Goal: Task Accomplishment & Management: Use online tool/utility

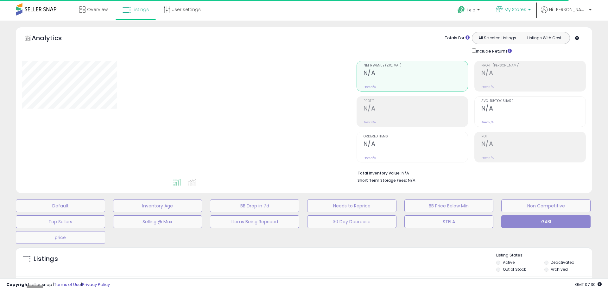
click at [531, 10] on b at bounding box center [529, 11] width 3 height 4
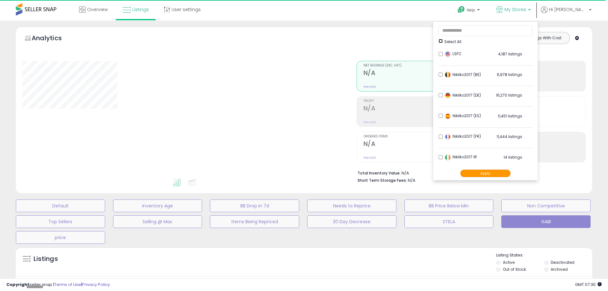
type input "**********"
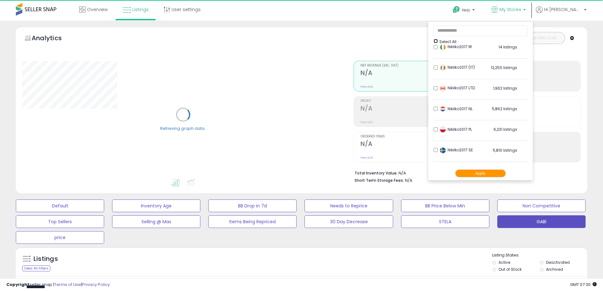
scroll to position [125, 0]
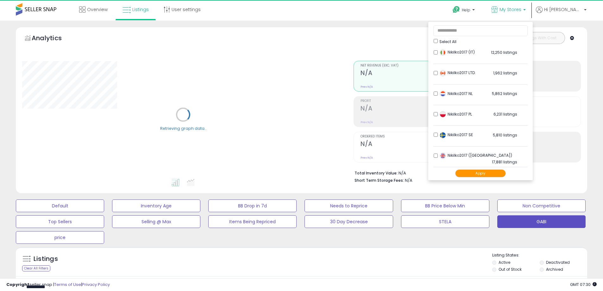
click at [485, 174] on button "Apply" at bounding box center [480, 173] width 51 height 8
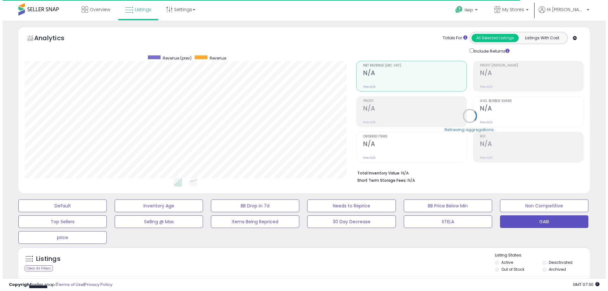
scroll to position [130, 332]
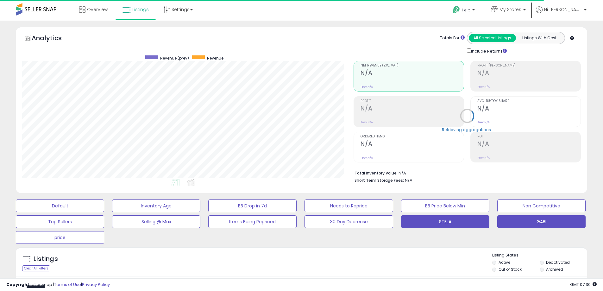
click at [104, 212] on button "STELA" at bounding box center [60, 205] width 88 height 13
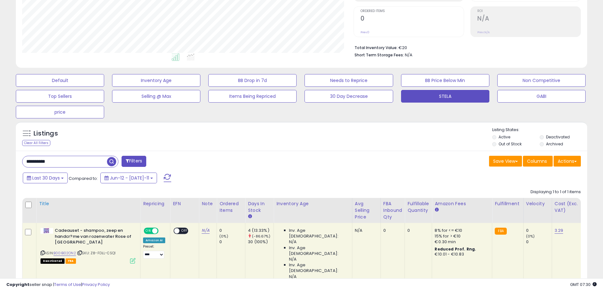
scroll to position [155, 0]
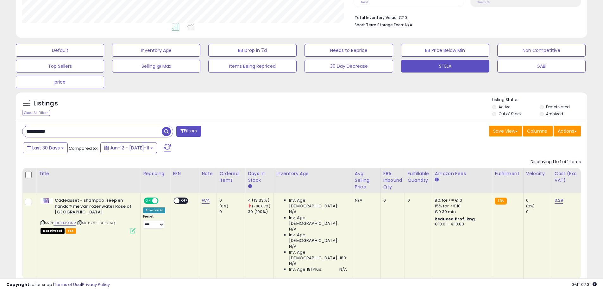
drag, startPoint x: 65, startPoint y: 131, endPoint x: 6, endPoint y: 130, distance: 58.6
click at [0, 130] on div "**********" at bounding box center [301, 96] width 603 height 463
paste input "text"
type input "**********"
drag, startPoint x: 168, startPoint y: 131, endPoint x: 284, endPoint y: 137, distance: 115.4
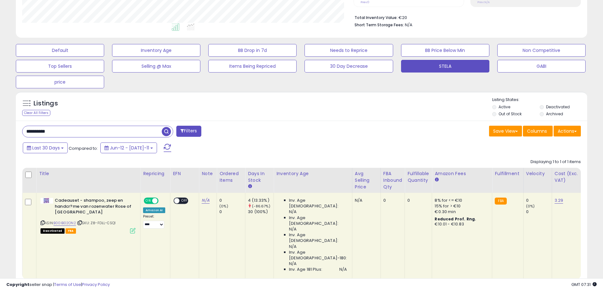
click at [168, 131] on span "button" at bounding box center [166, 131] width 9 height 9
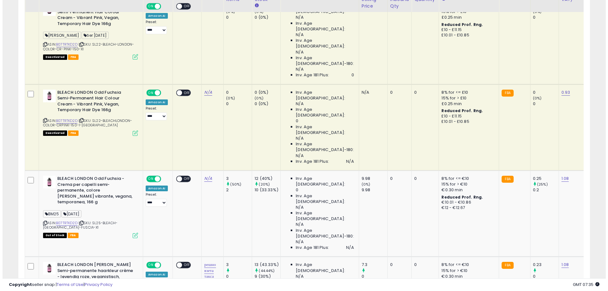
scroll to position [356, 0]
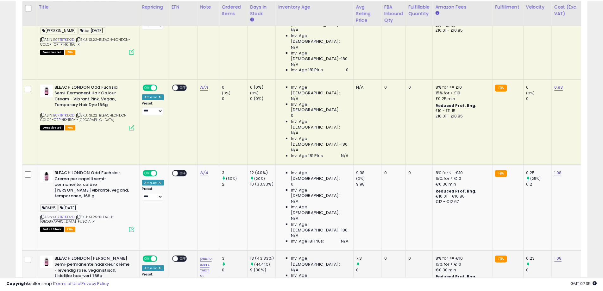
scroll to position [130, 334]
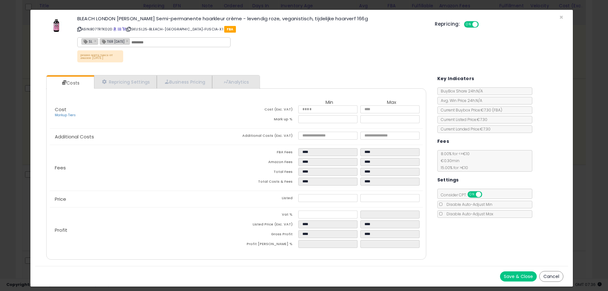
click at [559, 18] on div "BLEACH LONDON [PERSON_NAME] Semi-permanente haarkleur crème - levendig roze, ve…" at bounding box center [301, 40] width 533 height 51
click at [561, 18] on span "×" at bounding box center [561, 17] width 4 height 9
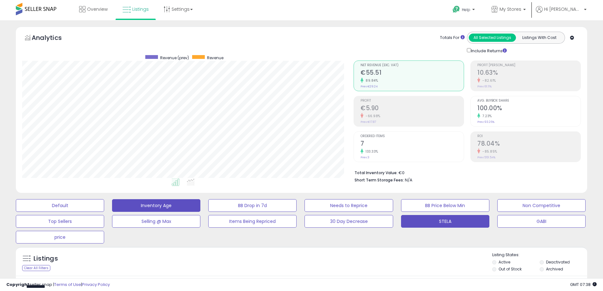
scroll to position [0, 0]
